Goal: Book appointment/travel/reservation

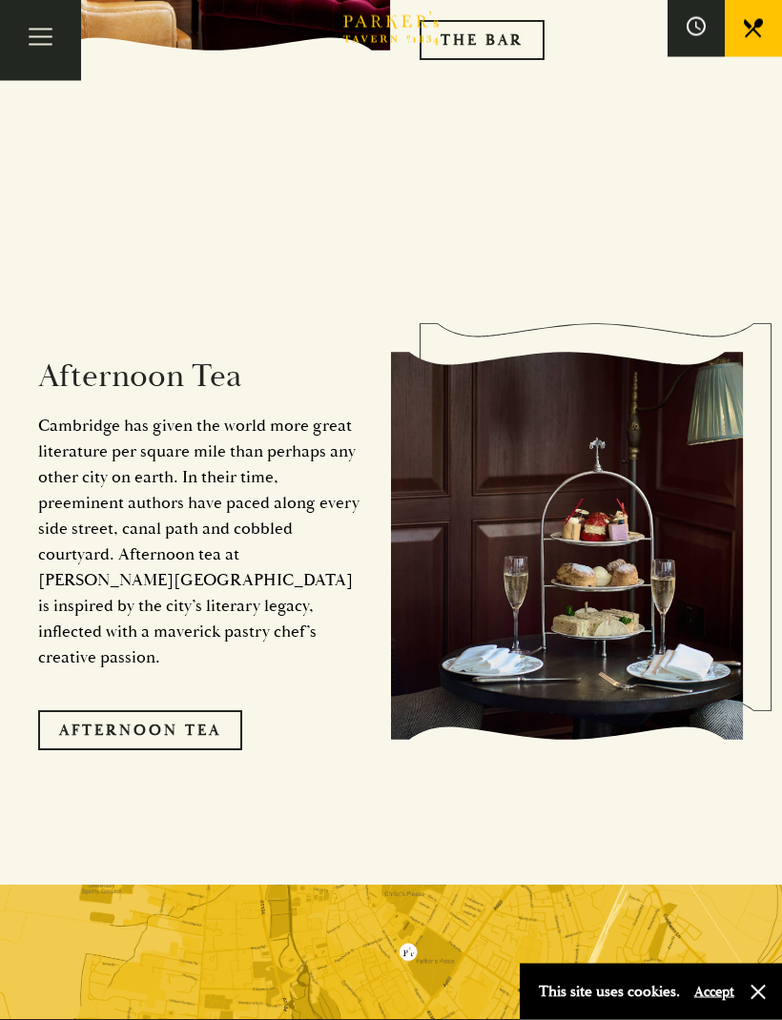
scroll to position [2993, 0]
click at [144, 710] on link "Afternoon Tea" at bounding box center [140, 730] width 204 height 40
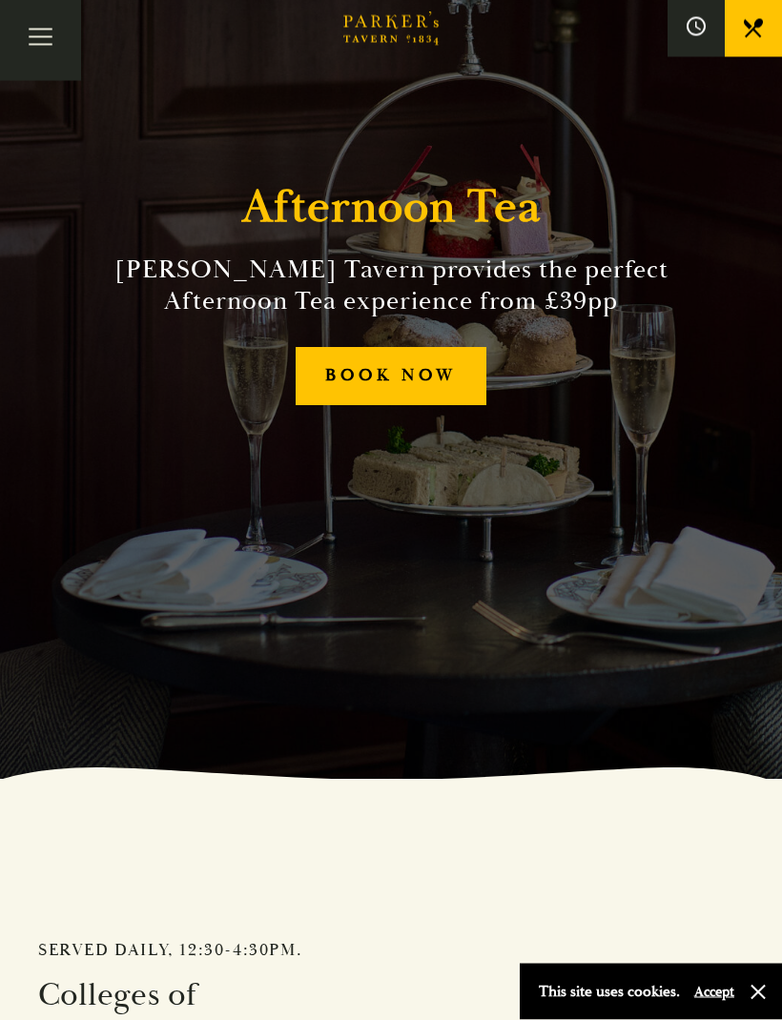
scroll to position [241, 0]
click at [351, 405] on link "BOOK NOW" at bounding box center [390, 376] width 190 height 58
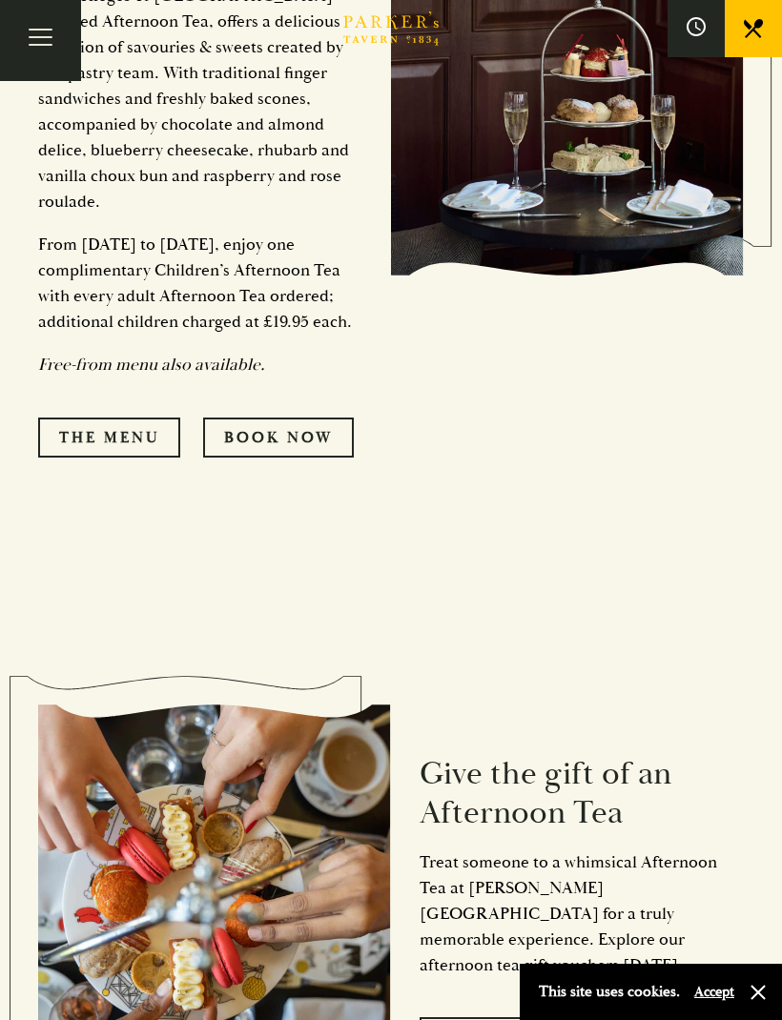
scroll to position [1475, 0]
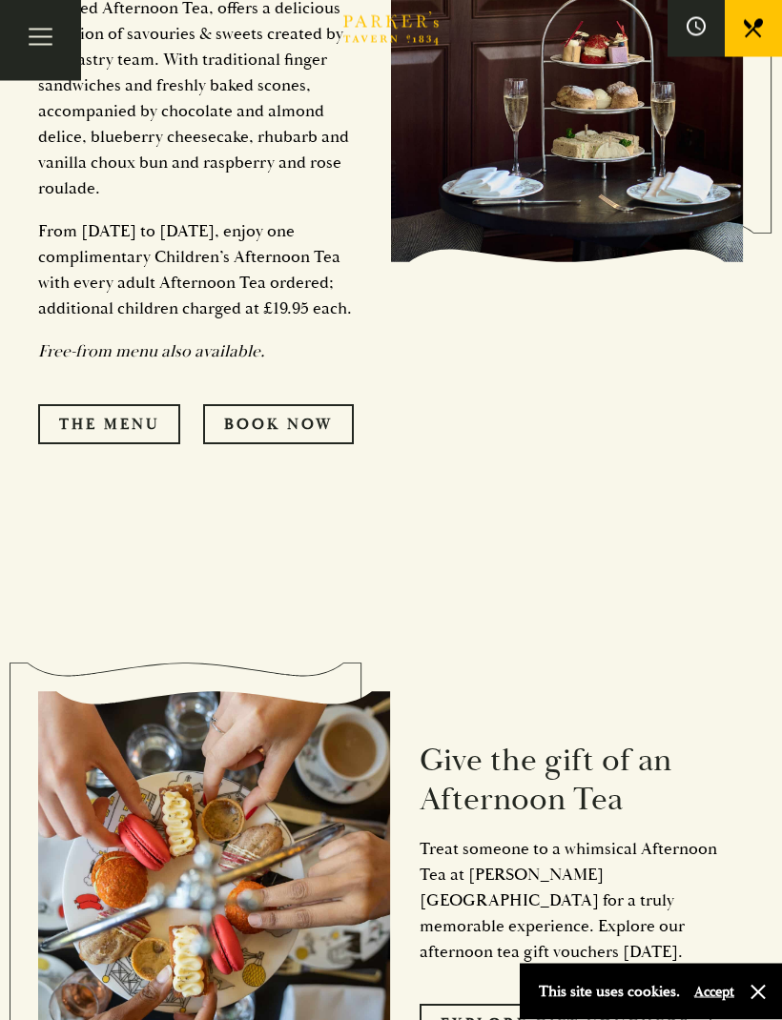
click at [92, 420] on link "The Menu" at bounding box center [109, 425] width 142 height 40
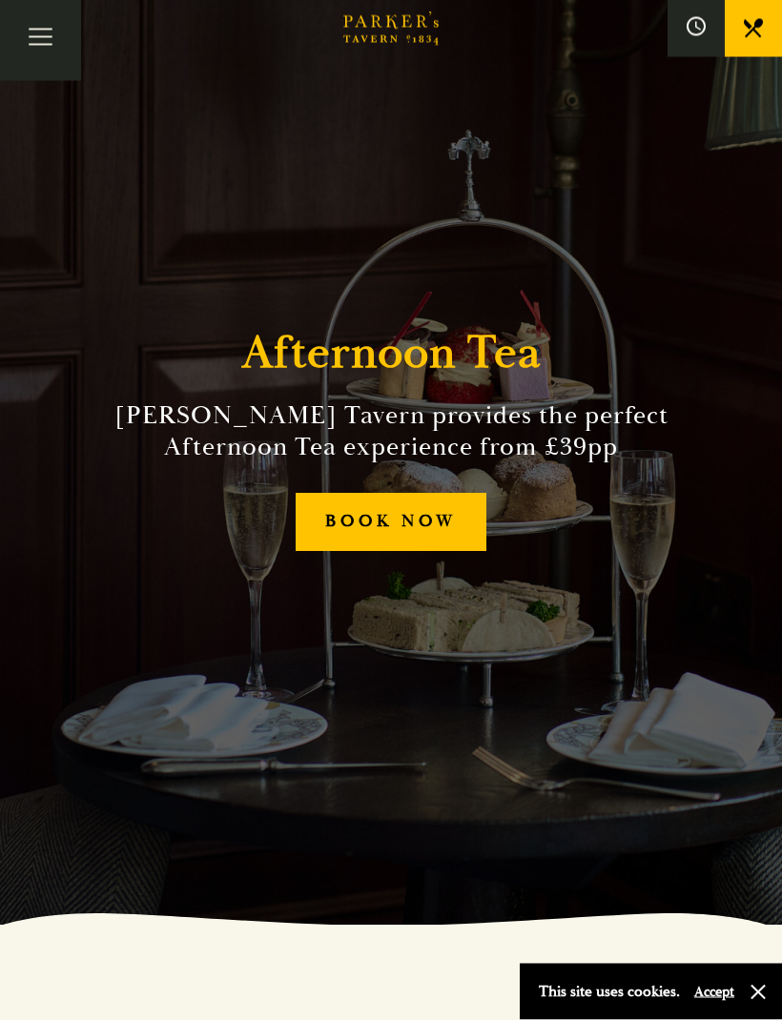
scroll to position [0, 0]
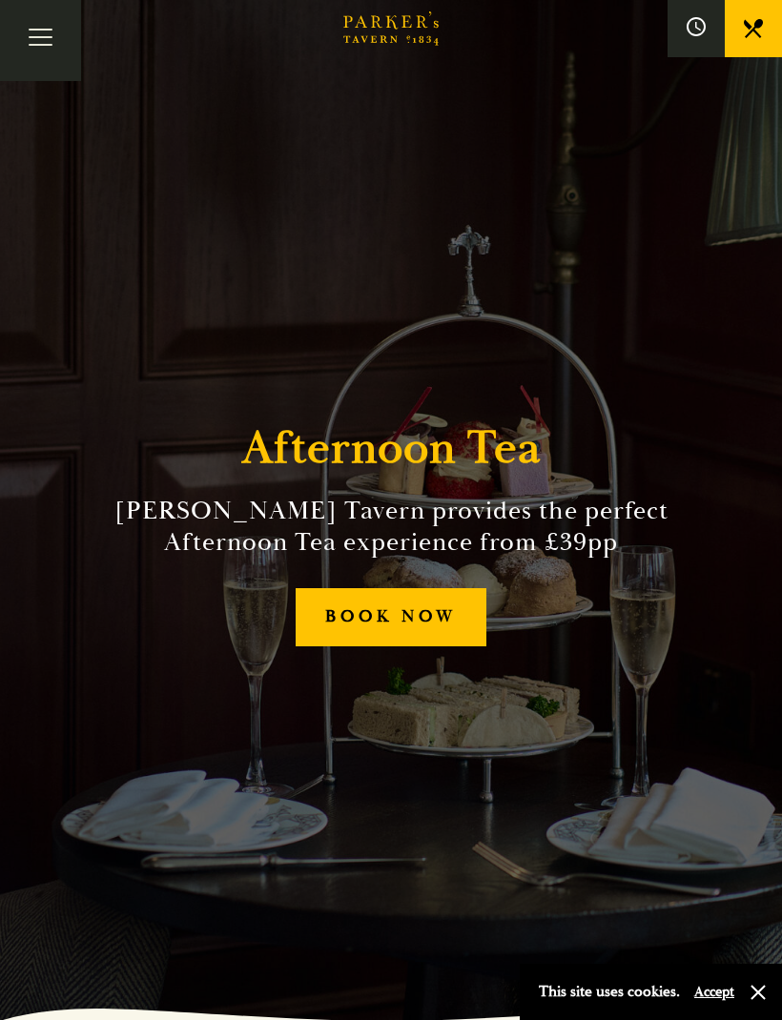
click at [41, 13] on button "Toggle navigation" at bounding box center [40, 40] width 81 height 81
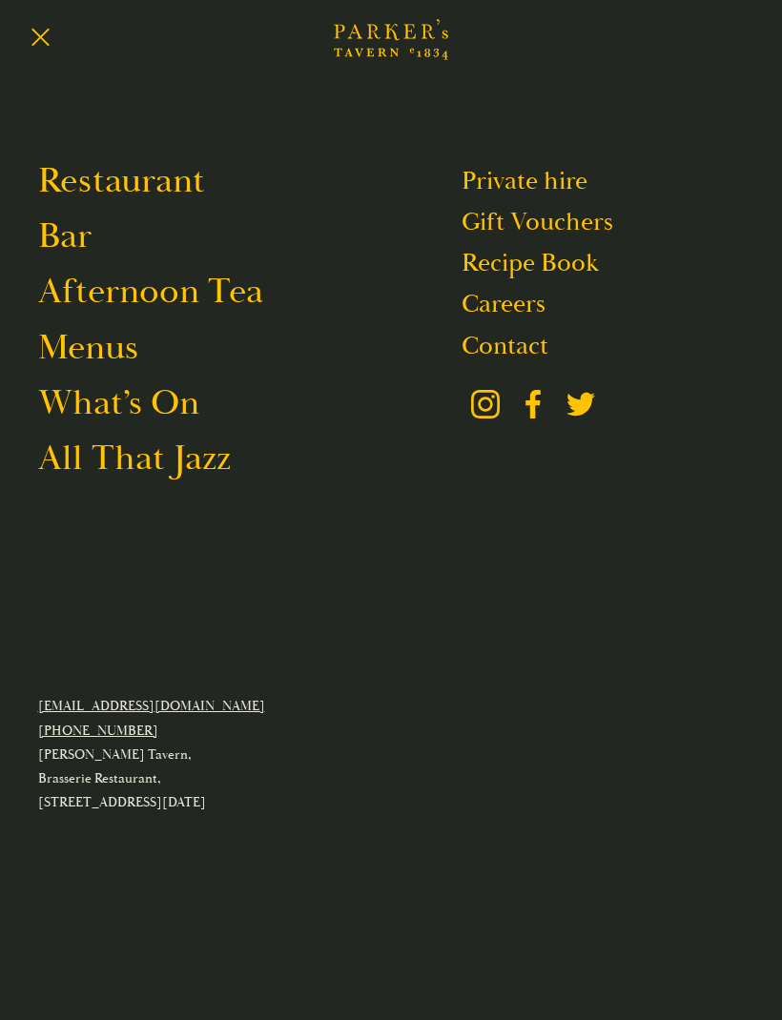
click at [102, 174] on link "Restaurant" at bounding box center [121, 180] width 167 height 45
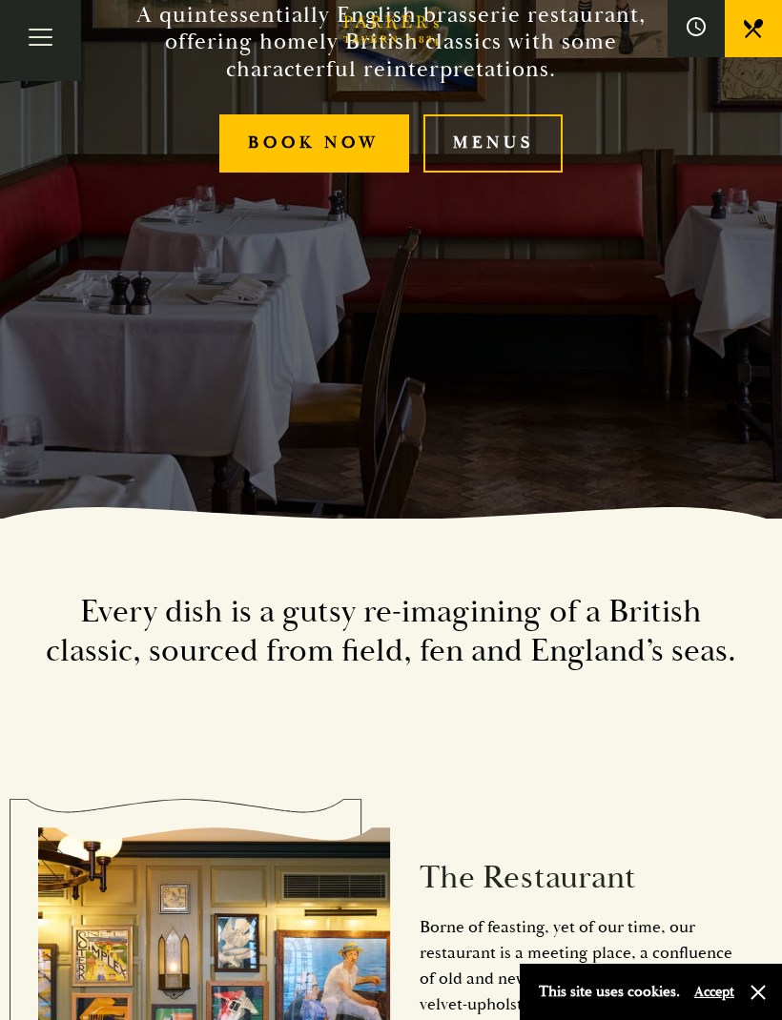
scroll to position [493, 0]
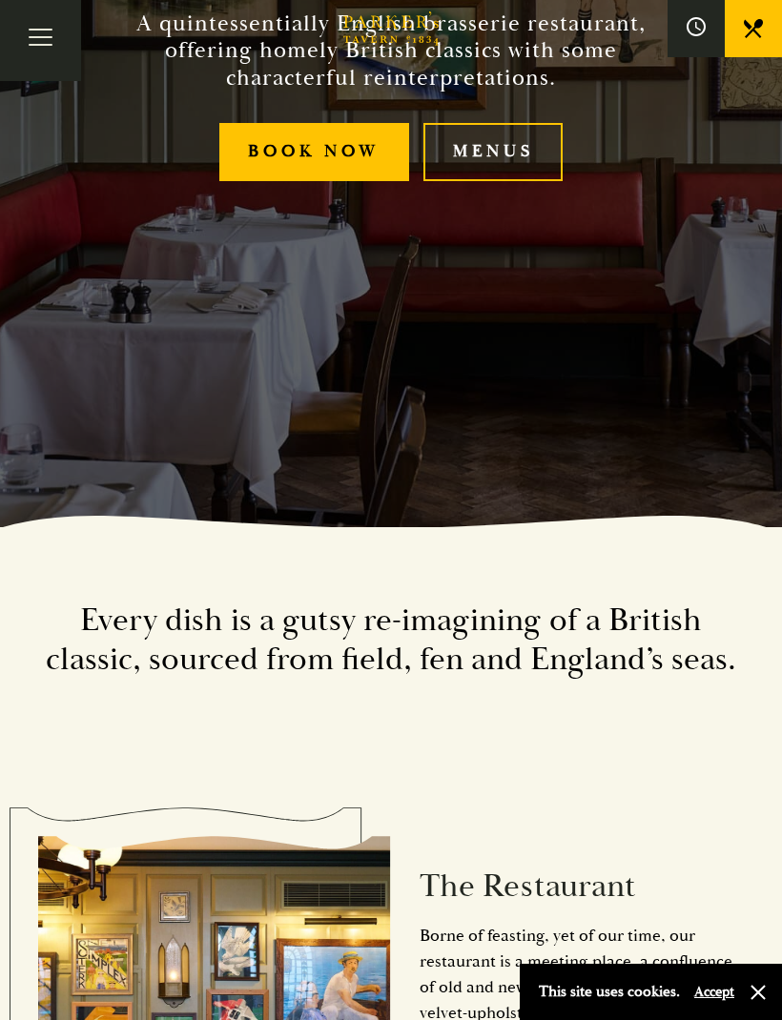
click at [492, 170] on link "Menus" at bounding box center [492, 152] width 139 height 58
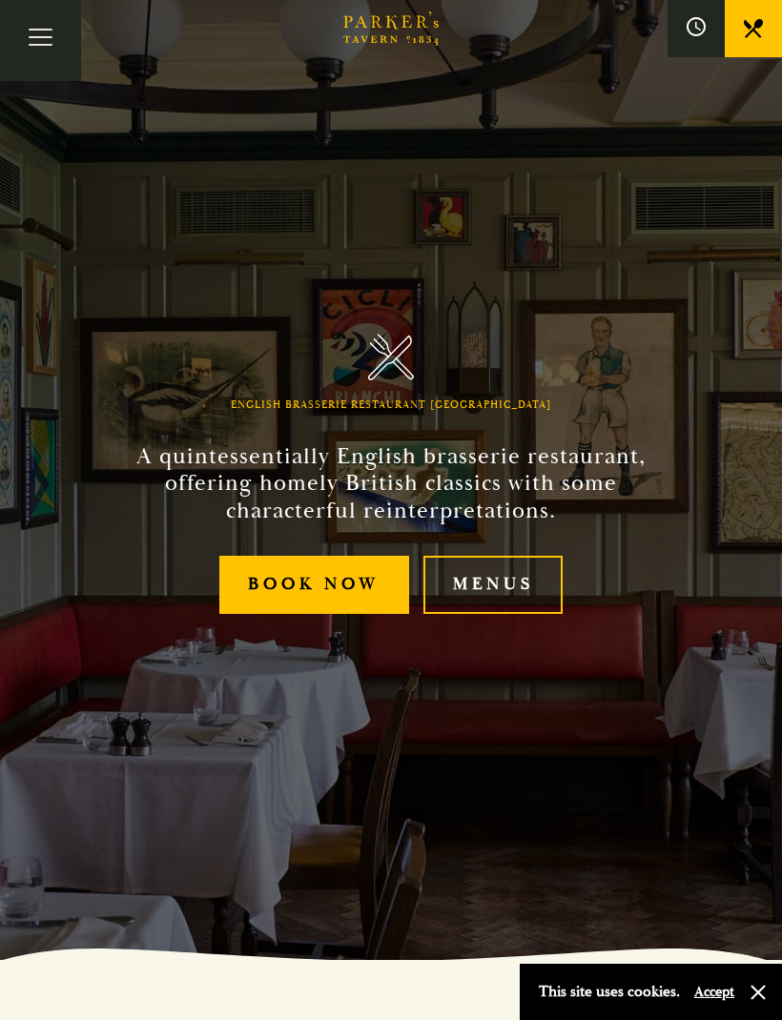
scroll to position [59, 0]
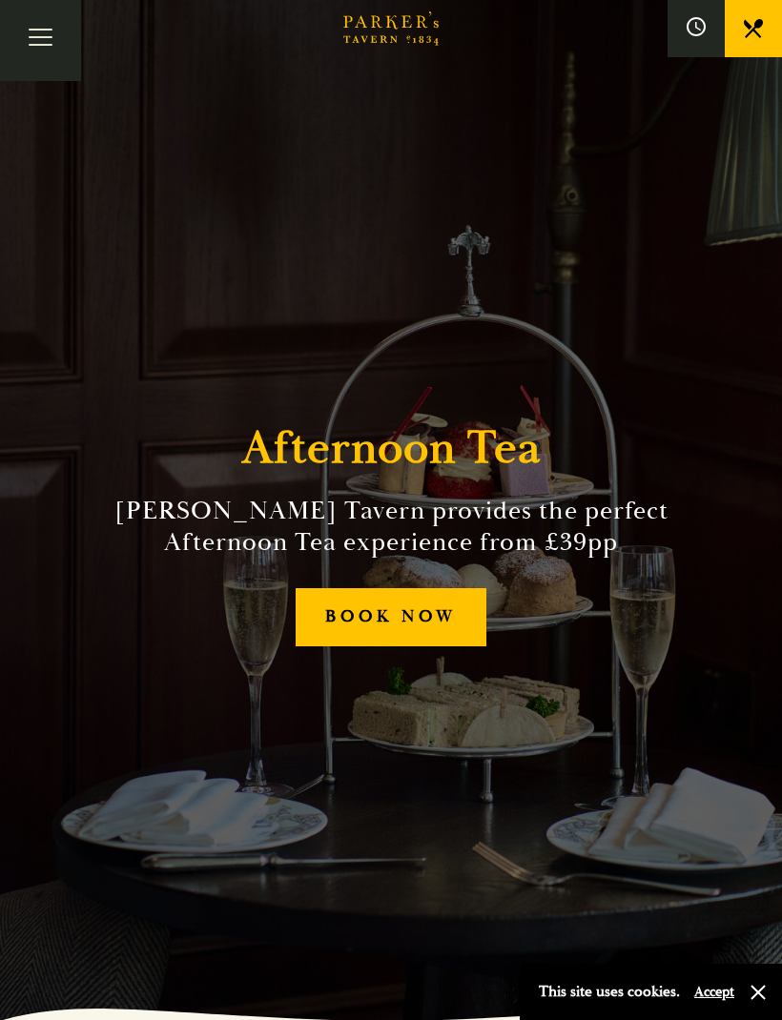
click at [752, 33] on icon at bounding box center [752, 28] width 19 height 19
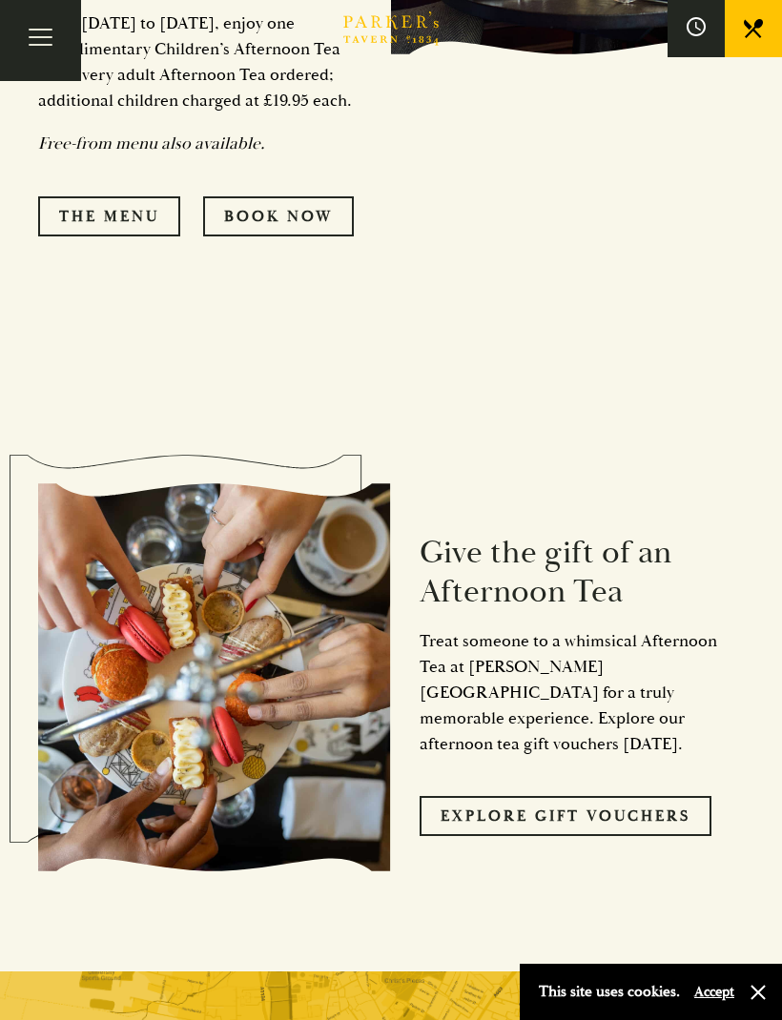
scroll to position [1682, 0]
